Goal: Task Accomplishment & Management: Manage account settings

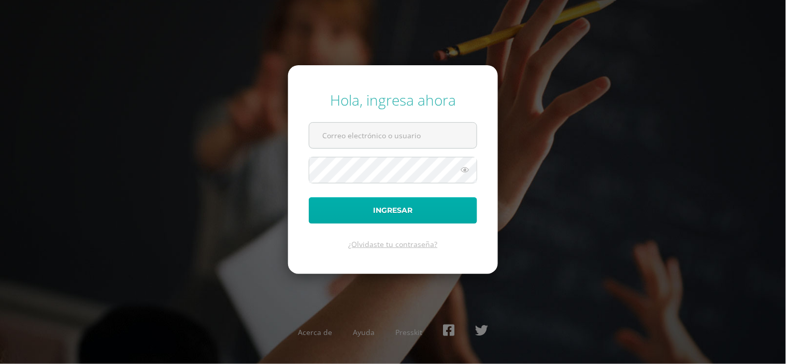
type input "sandra.turcios@colegiobelga.edu.gt"
click at [408, 208] on button "Ingresar" at bounding box center [393, 210] width 168 height 26
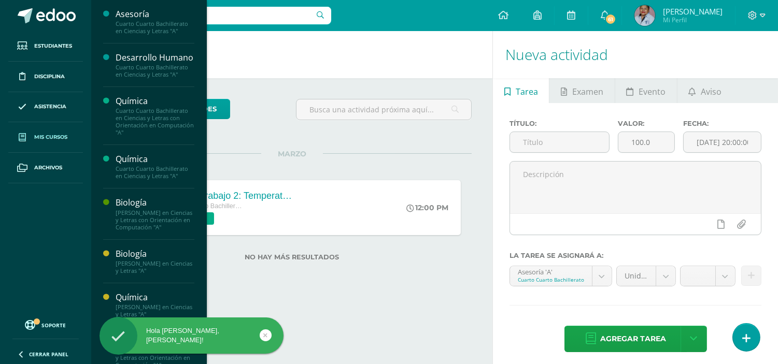
click at [49, 133] on span "Mis cursos" at bounding box center [50, 137] width 33 height 8
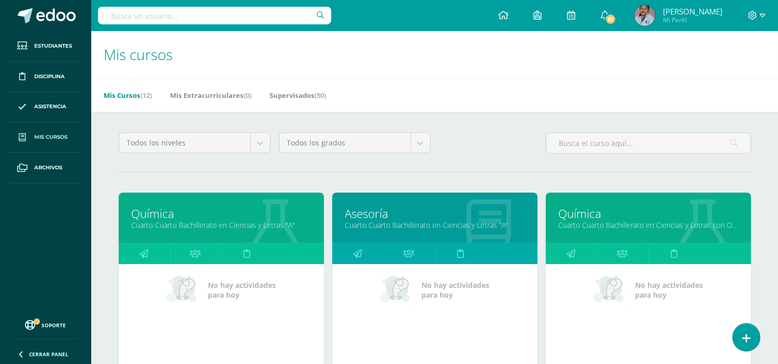
click at [67, 138] on span "Mis cursos" at bounding box center [50, 137] width 33 height 8
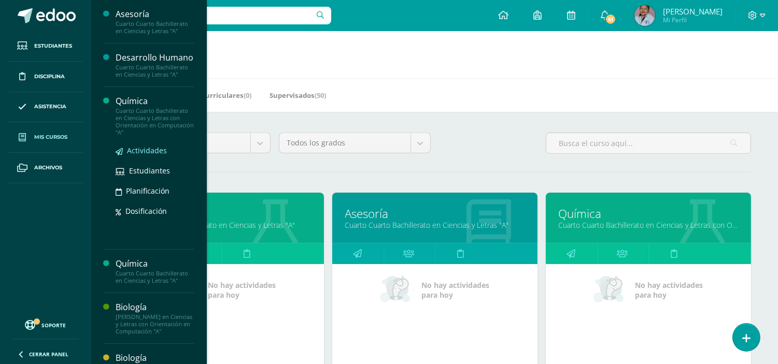
click at [147, 155] on span "Actividades" at bounding box center [147, 151] width 40 height 10
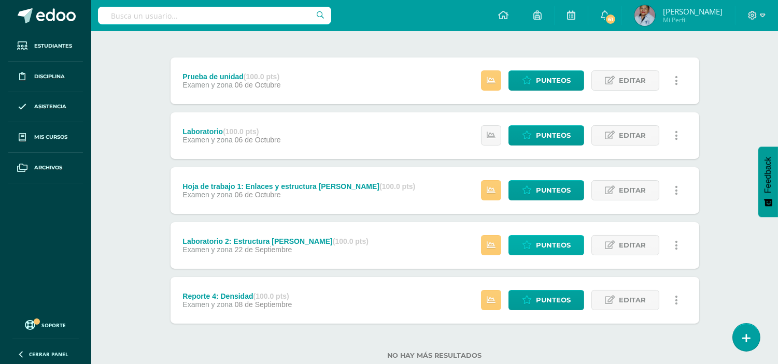
scroll to position [143, 0]
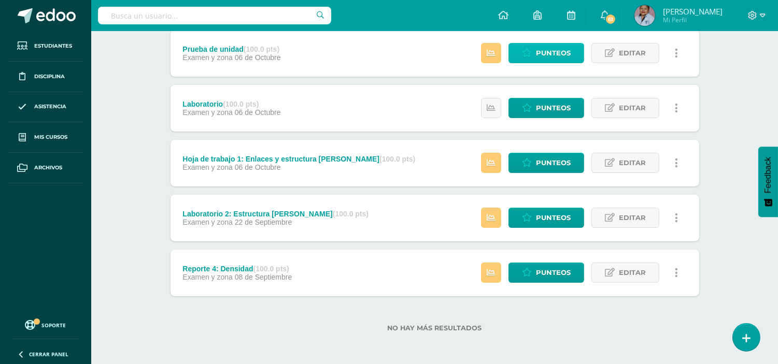
click at [541, 48] on span "Punteos" at bounding box center [553, 53] width 35 height 19
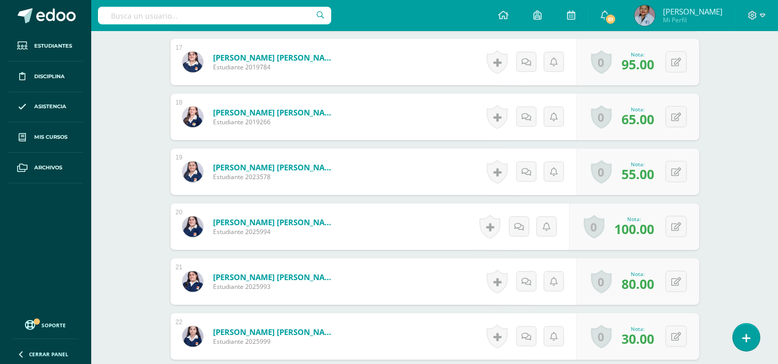
scroll to position [1211, 0]
click at [675, 168] on button at bounding box center [675, 171] width 21 height 21
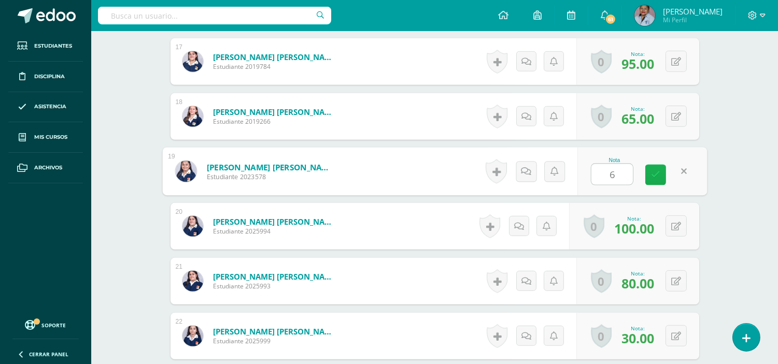
type input "60"
click at [654, 174] on icon at bounding box center [655, 175] width 9 height 9
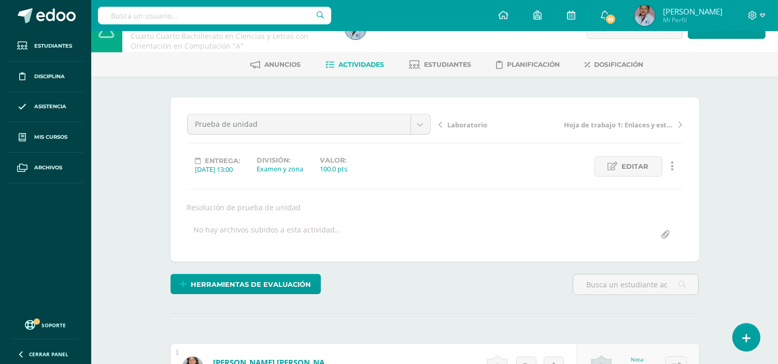
scroll to position [0, 0]
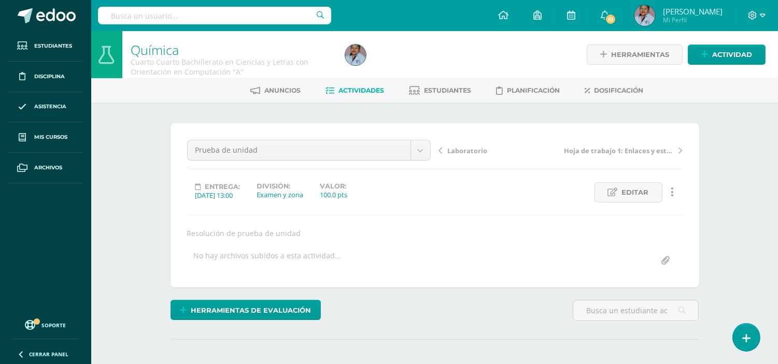
click at [355, 90] on span "Actividades" at bounding box center [362, 91] width 46 height 8
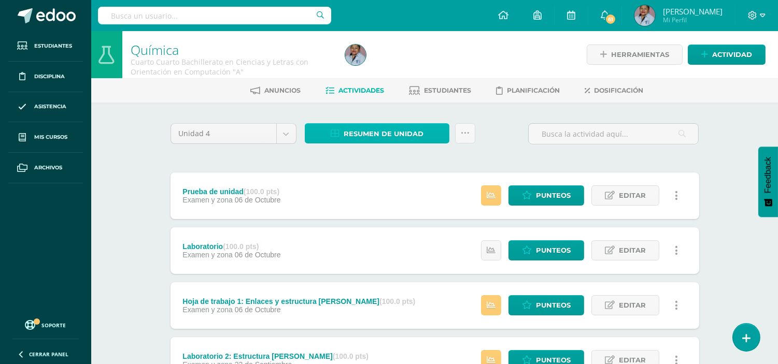
click at [368, 135] on span "Resumen de unidad" at bounding box center [384, 133] width 80 height 19
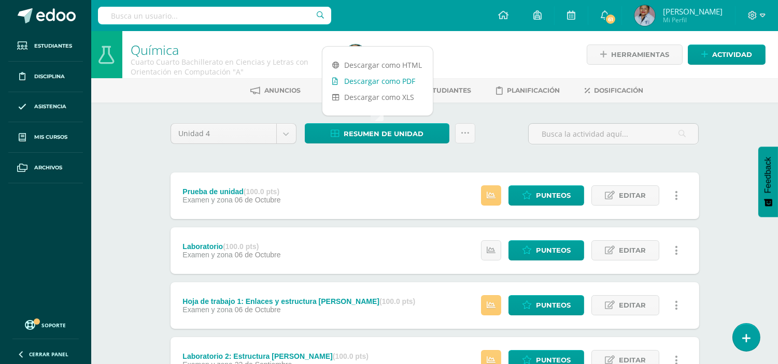
click at [370, 81] on link "Descargar como PDF" at bounding box center [377, 81] width 110 height 16
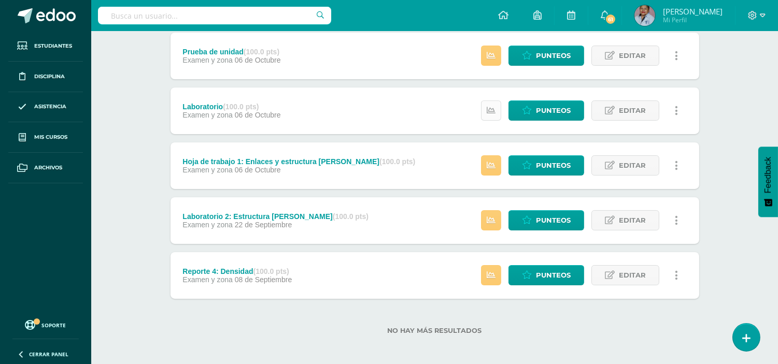
scroll to position [143, 0]
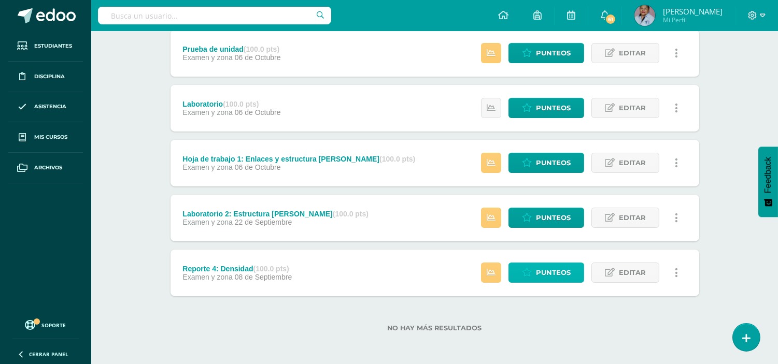
click at [550, 273] on span "Punteos" at bounding box center [553, 272] width 35 height 19
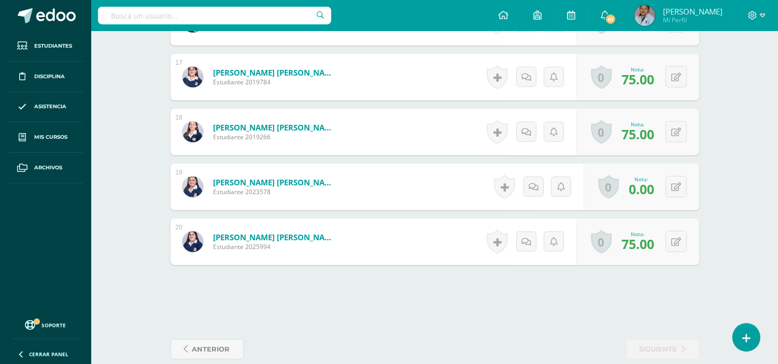
scroll to position [1210, 0]
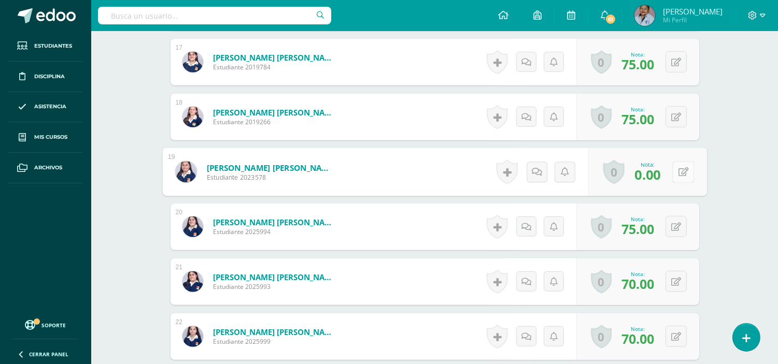
click at [672, 174] on button at bounding box center [683, 172] width 22 height 22
type input "10"
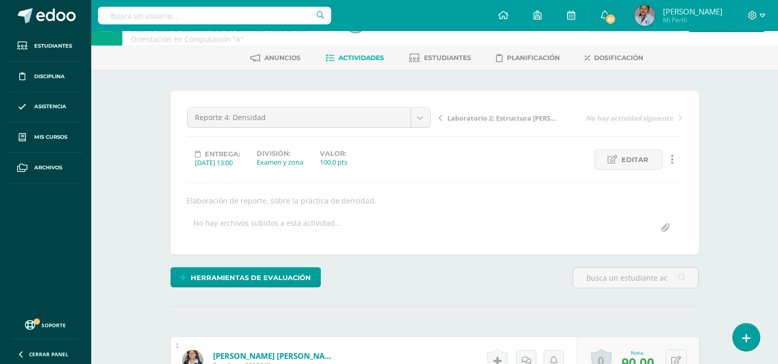
scroll to position [2, 0]
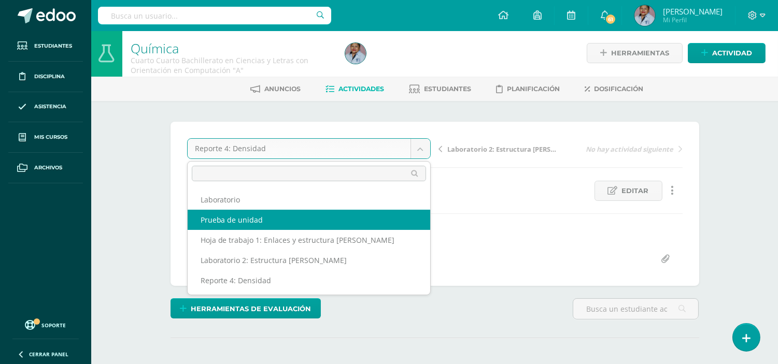
select select "/dashboard/teacher/grade-activity/128802/"
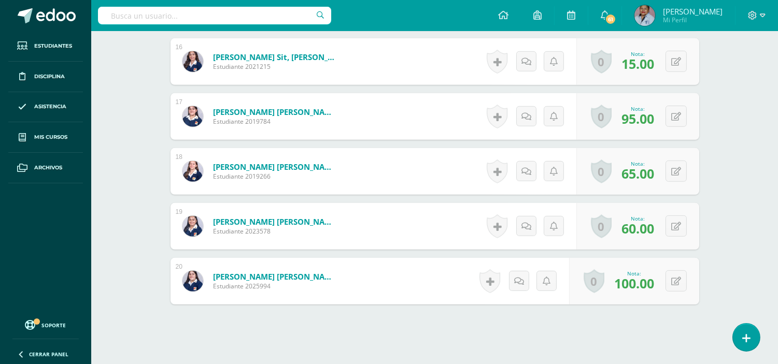
scroll to position [1210, 0]
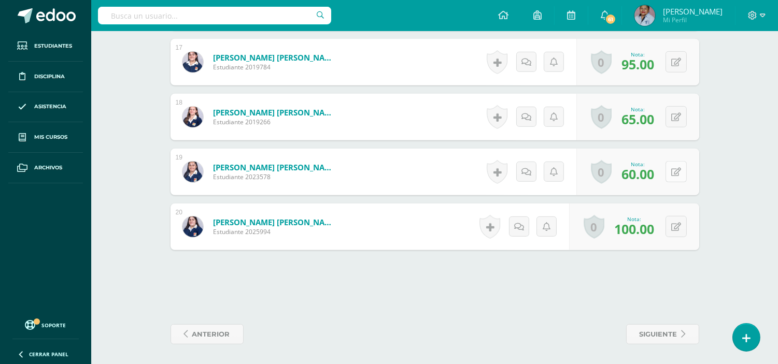
click at [676, 168] on button at bounding box center [675, 171] width 21 height 21
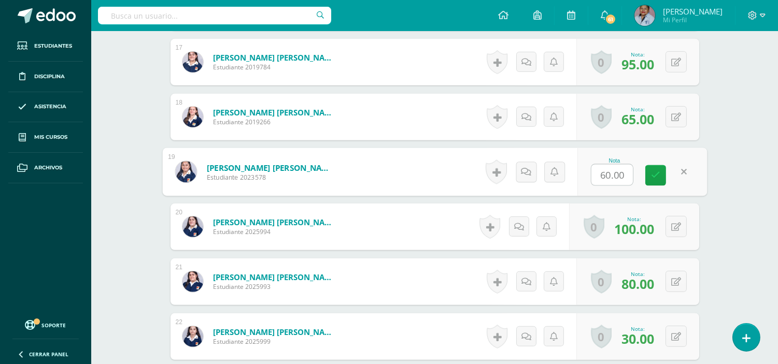
scroll to position [1211, 0]
type input "65"
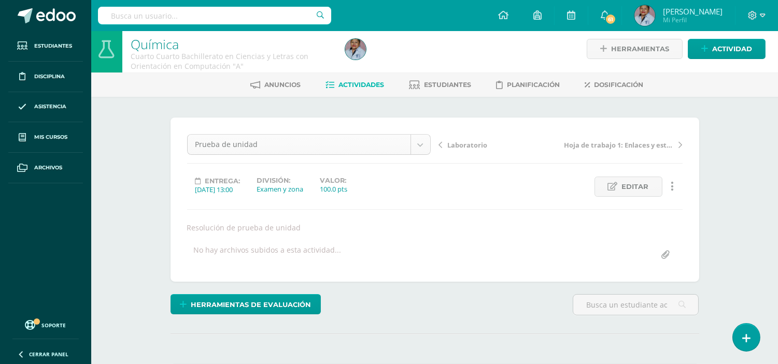
scroll to position [0, 0]
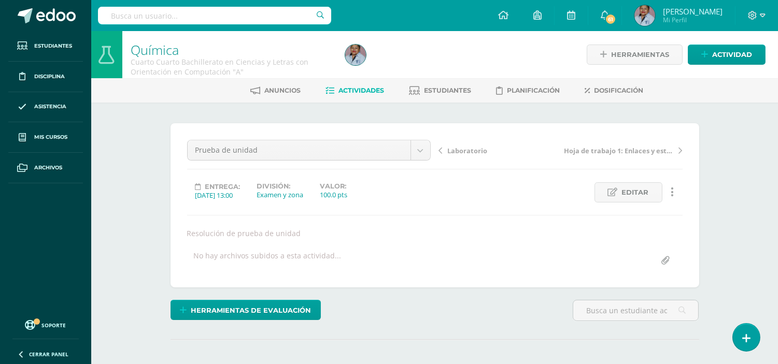
click at [359, 91] on span "Actividades" at bounding box center [362, 91] width 46 height 8
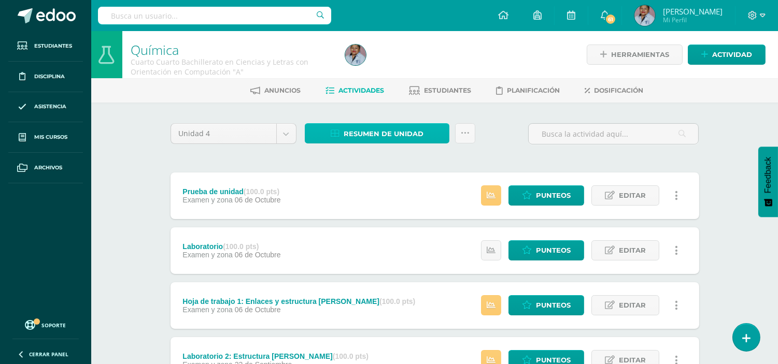
click at [368, 131] on span "Resumen de unidad" at bounding box center [384, 133] width 80 height 19
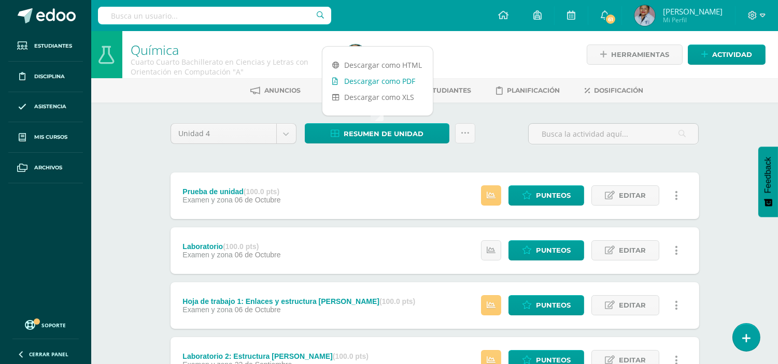
click at [369, 83] on link "Descargar como PDF" at bounding box center [377, 81] width 110 height 16
click at [755, 10] on span at bounding box center [757, 15] width 18 height 11
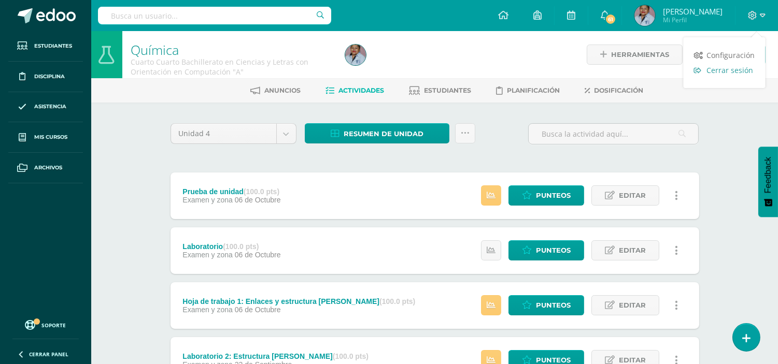
click at [732, 67] on span "Cerrar sesión" at bounding box center [730, 70] width 47 height 10
